Goal: Transaction & Acquisition: Download file/media

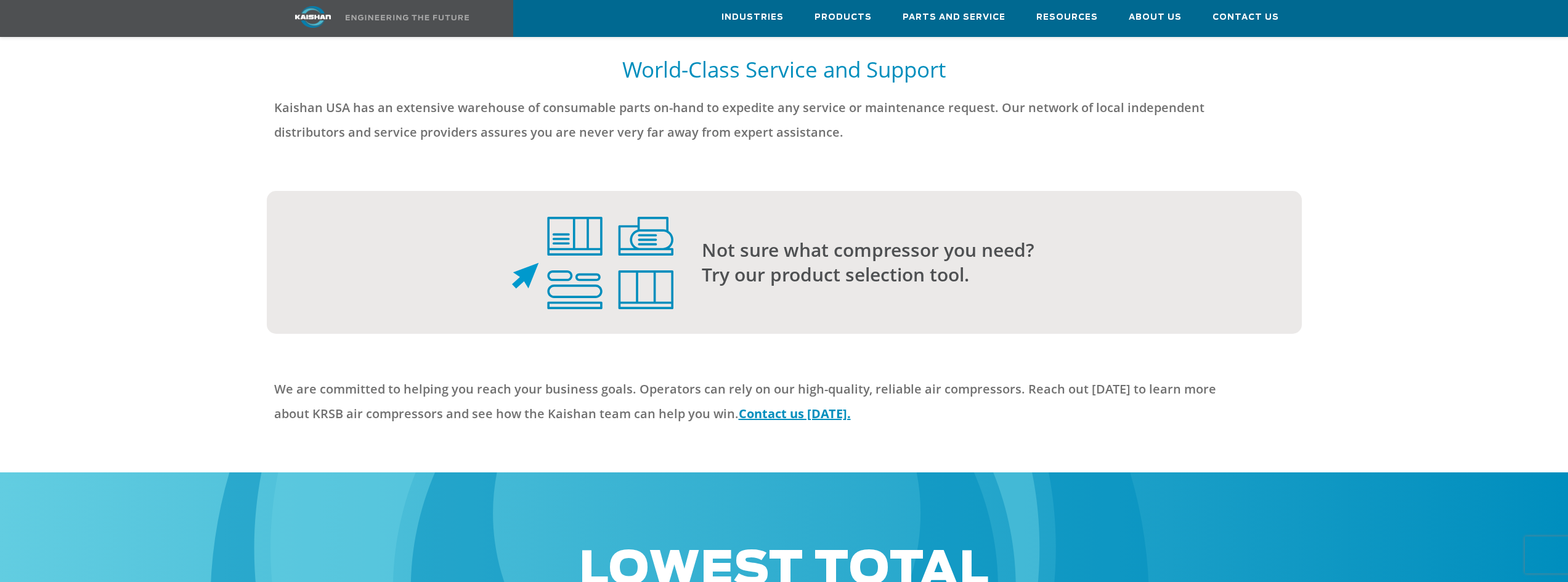
scroll to position [2896, 0]
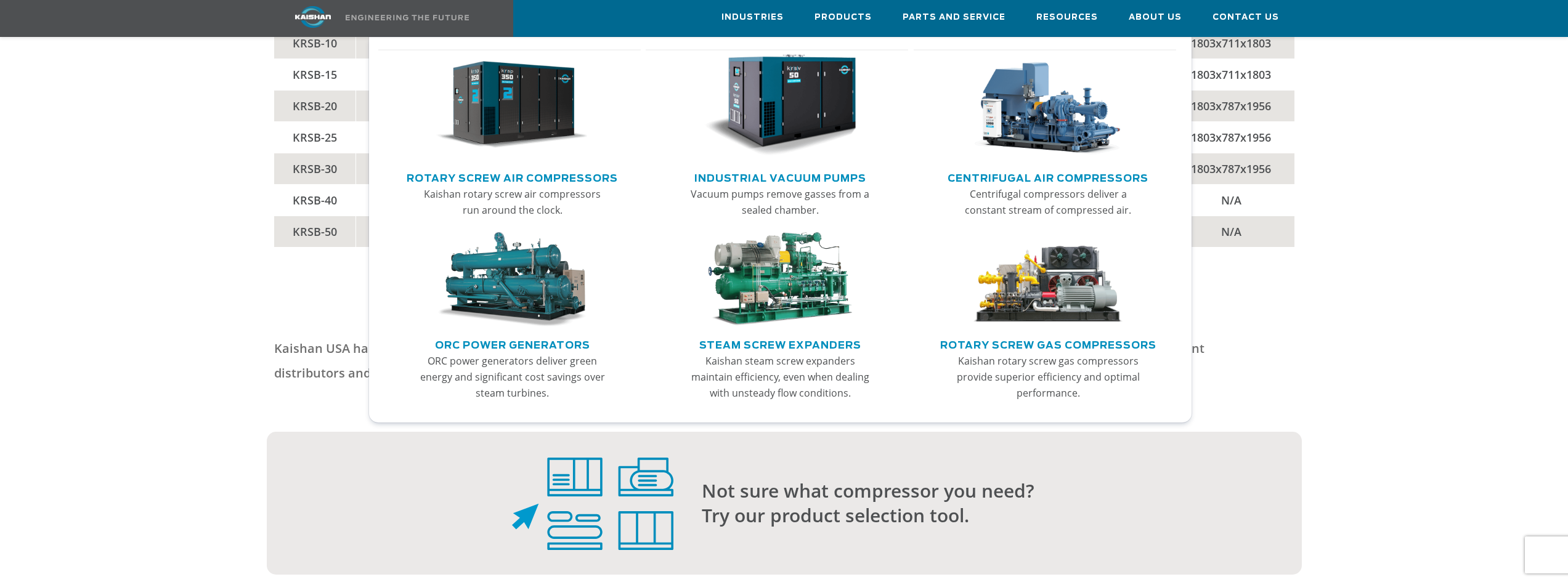
click at [566, 174] on link "Rotary Screw Air Compressors" at bounding box center [512, 177] width 211 height 19
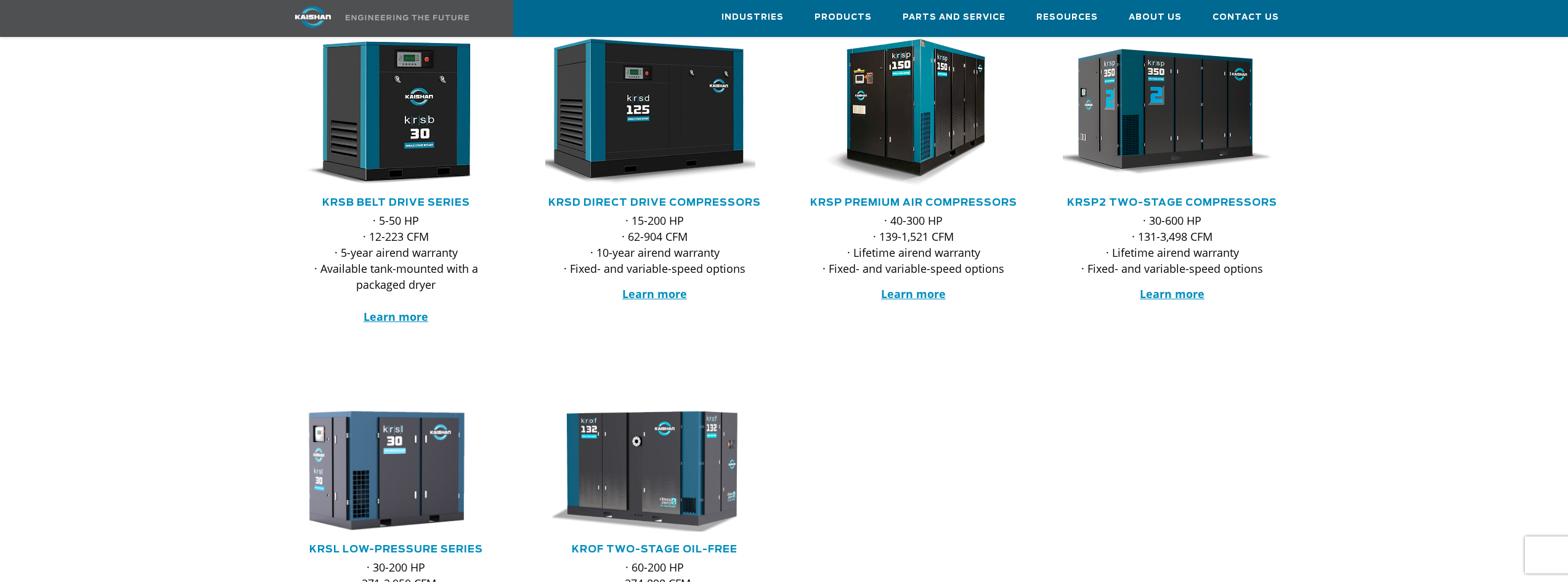
scroll to position [123, 0]
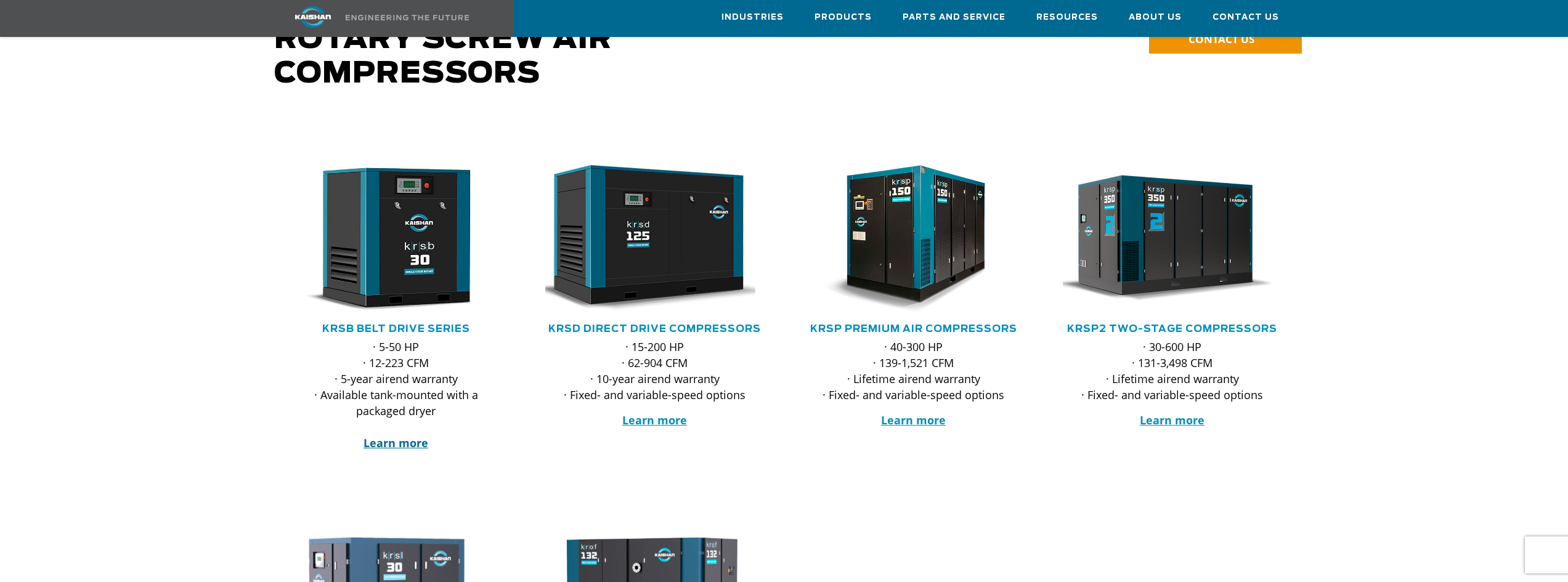
click at [398, 436] on strong "Learn more" at bounding box center [396, 443] width 65 height 15
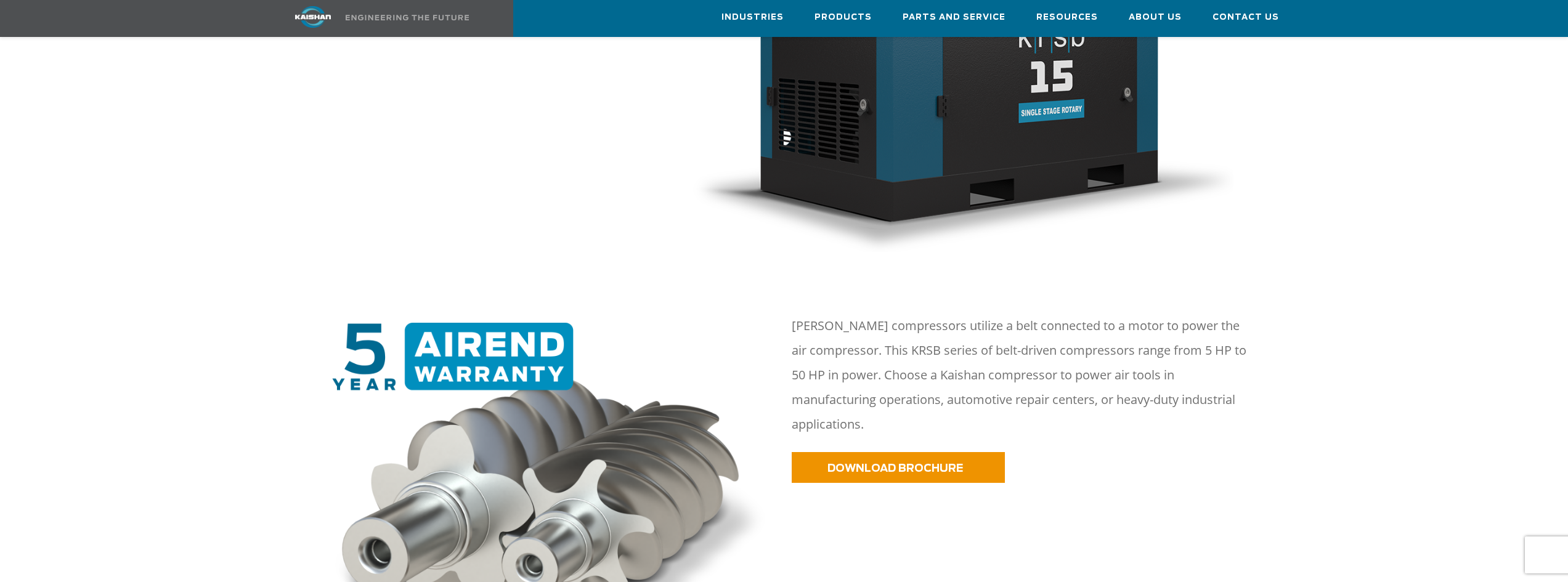
scroll to position [554, 0]
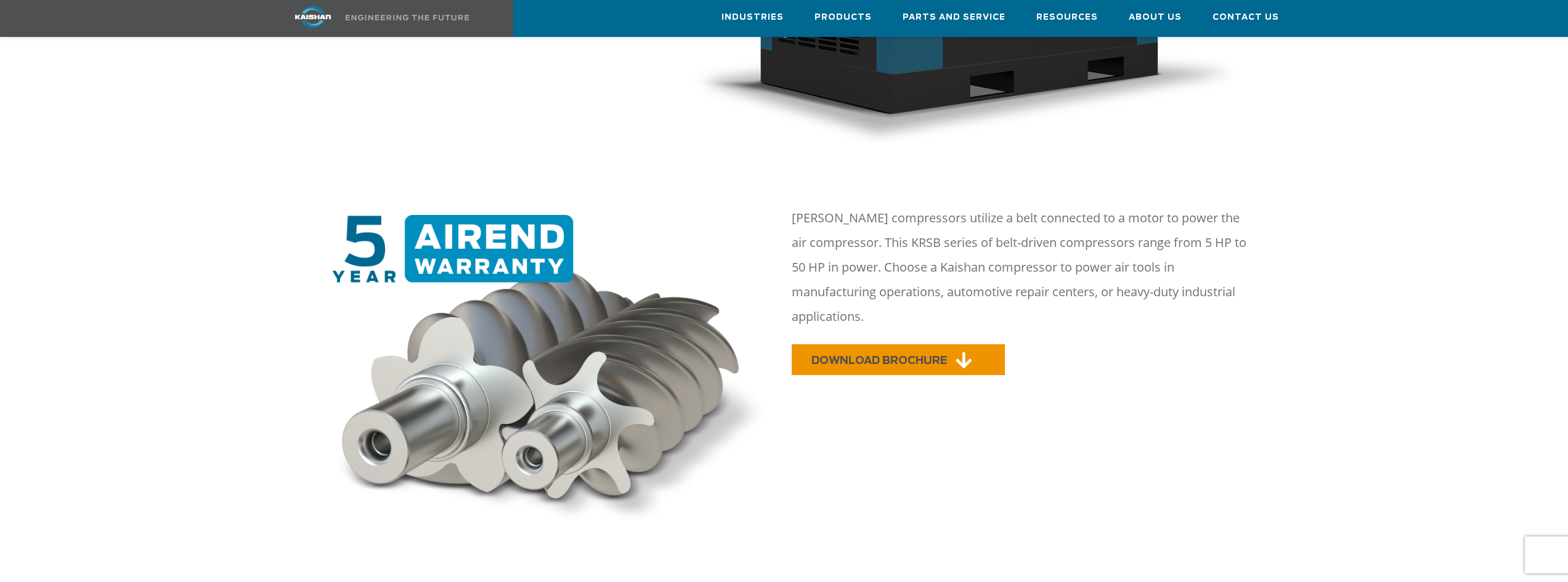
click at [895, 355] on span "DOWNLOAD BROCHURE" at bounding box center [879, 360] width 136 height 10
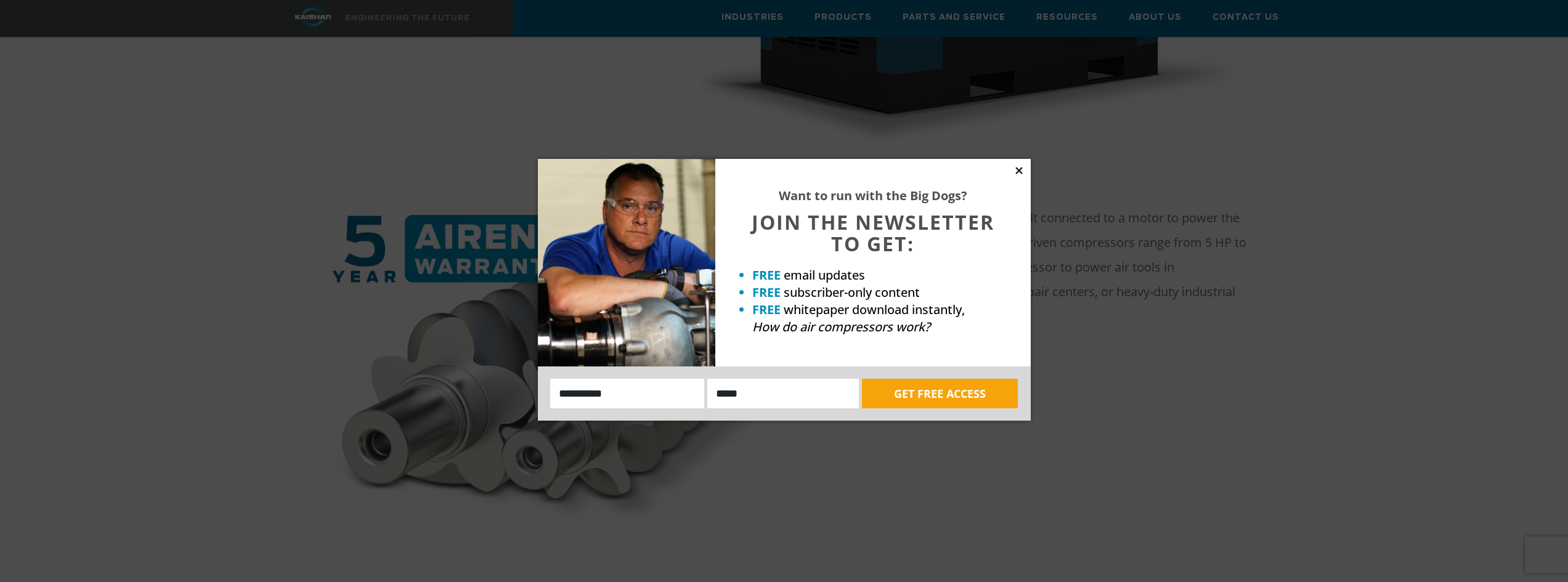
click at [1019, 172] on icon at bounding box center [1019, 170] width 11 height 11
